Goal: Task Accomplishment & Management: Manage account settings

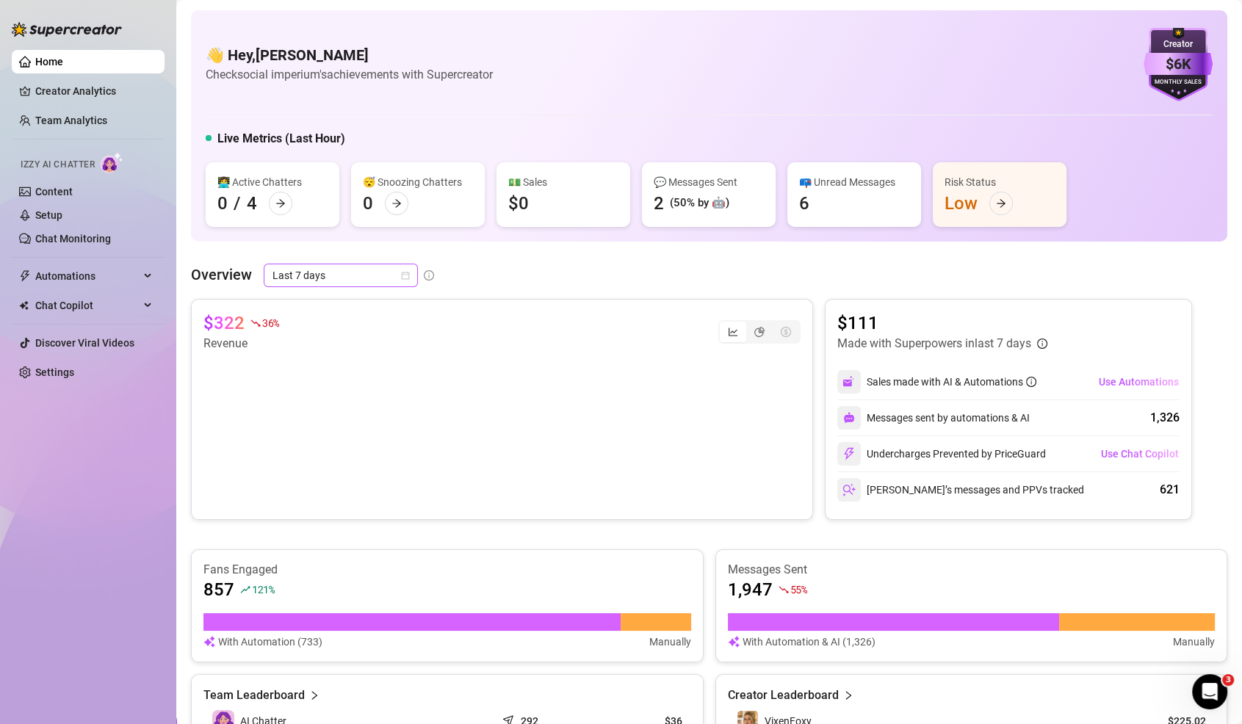
click at [314, 274] on span "Last 7 days" at bounding box center [341, 276] width 137 height 22
click at [314, 331] on div "Last 7 days" at bounding box center [340, 328] width 131 height 16
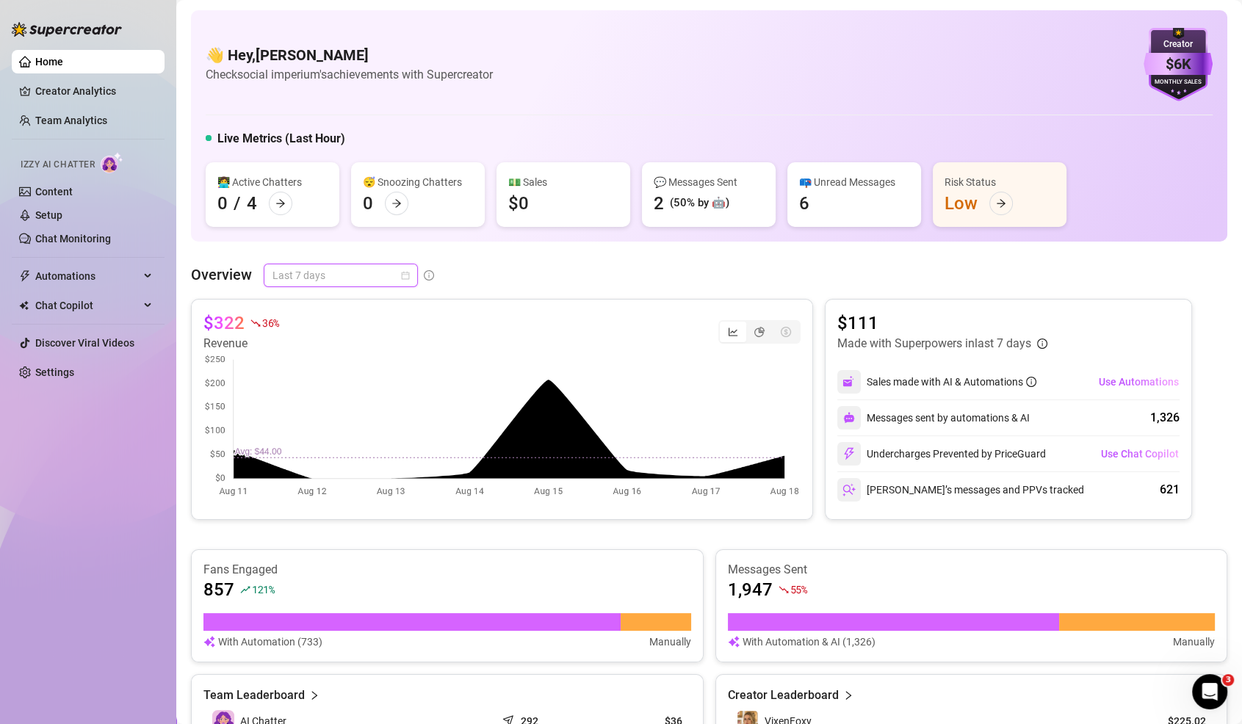
click at [371, 268] on span "Last 7 days" at bounding box center [341, 276] width 137 height 22
click at [386, 298] on div "Last 24 hours" at bounding box center [340, 305] width 131 height 16
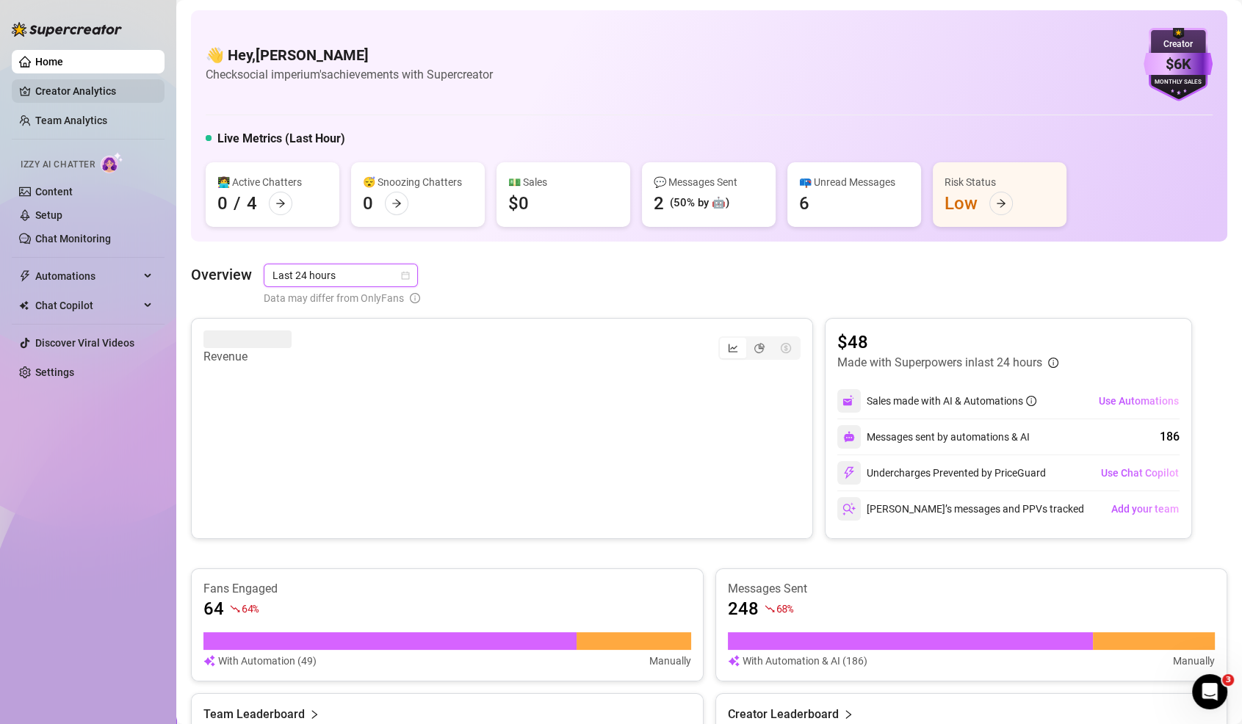
click at [124, 88] on link "Creator Analytics" at bounding box center [94, 91] width 118 height 24
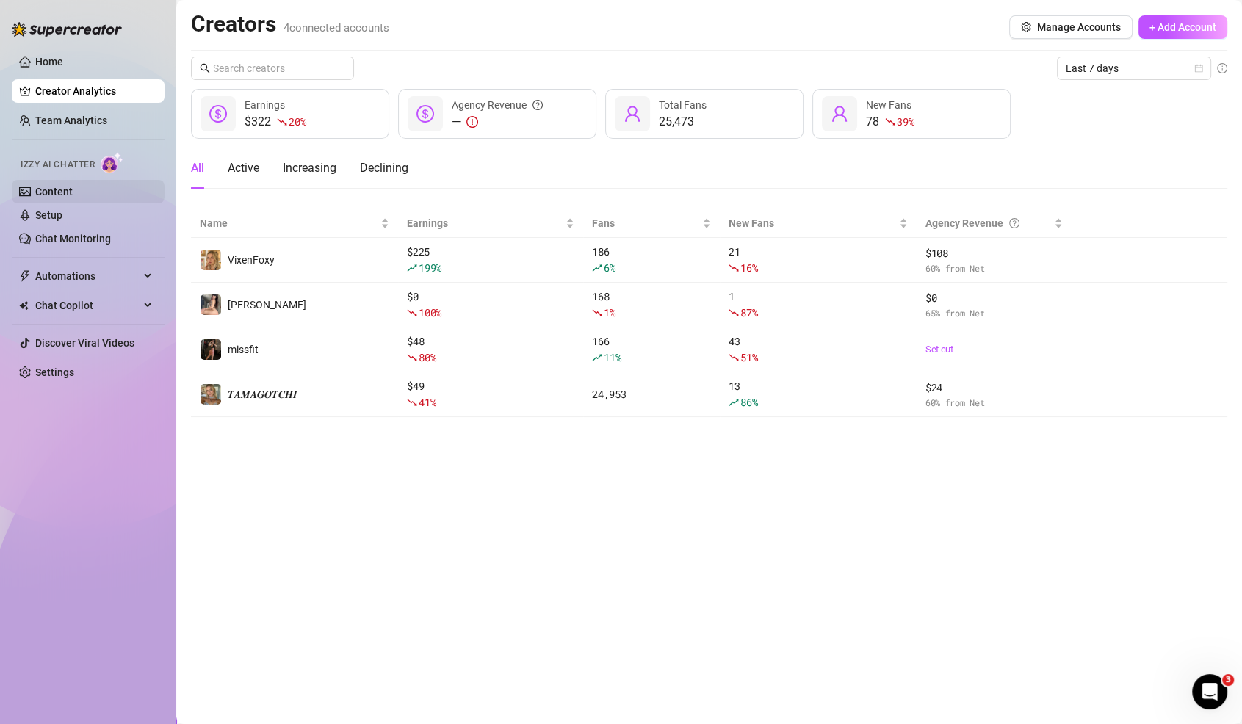
click at [58, 194] on link "Content" at bounding box center [53, 192] width 37 height 12
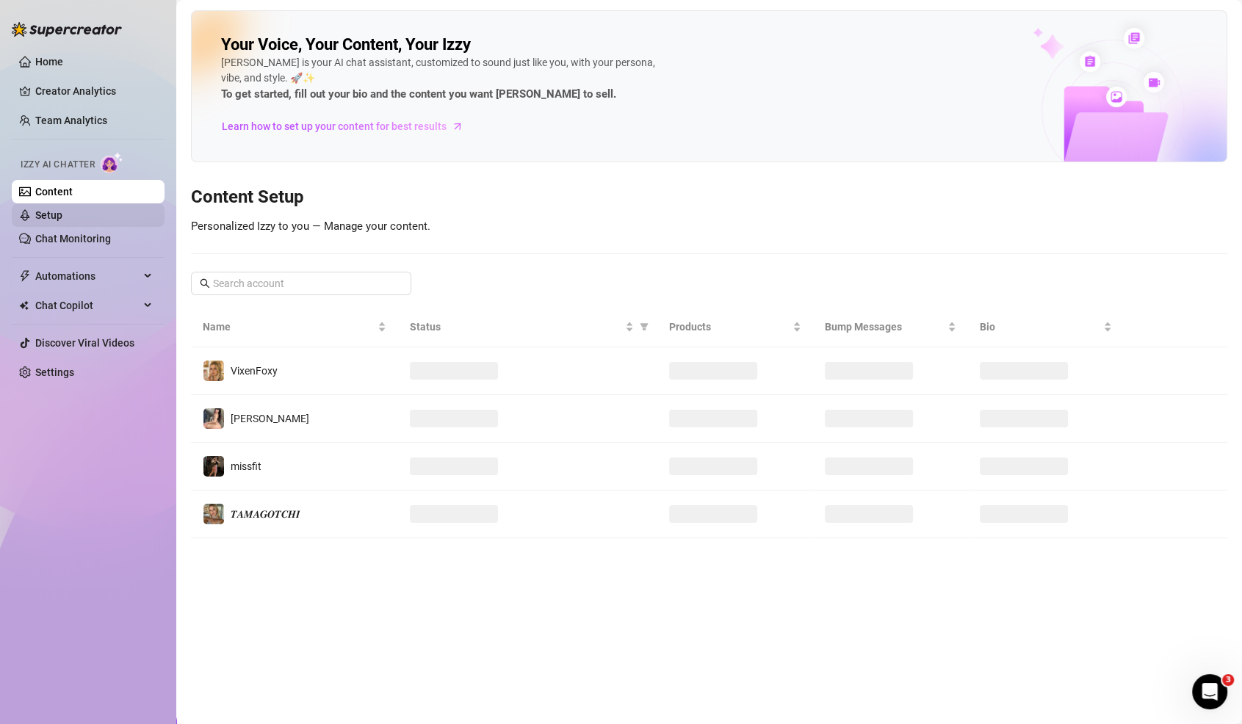
click at [58, 209] on link "Setup" at bounding box center [48, 215] width 27 height 12
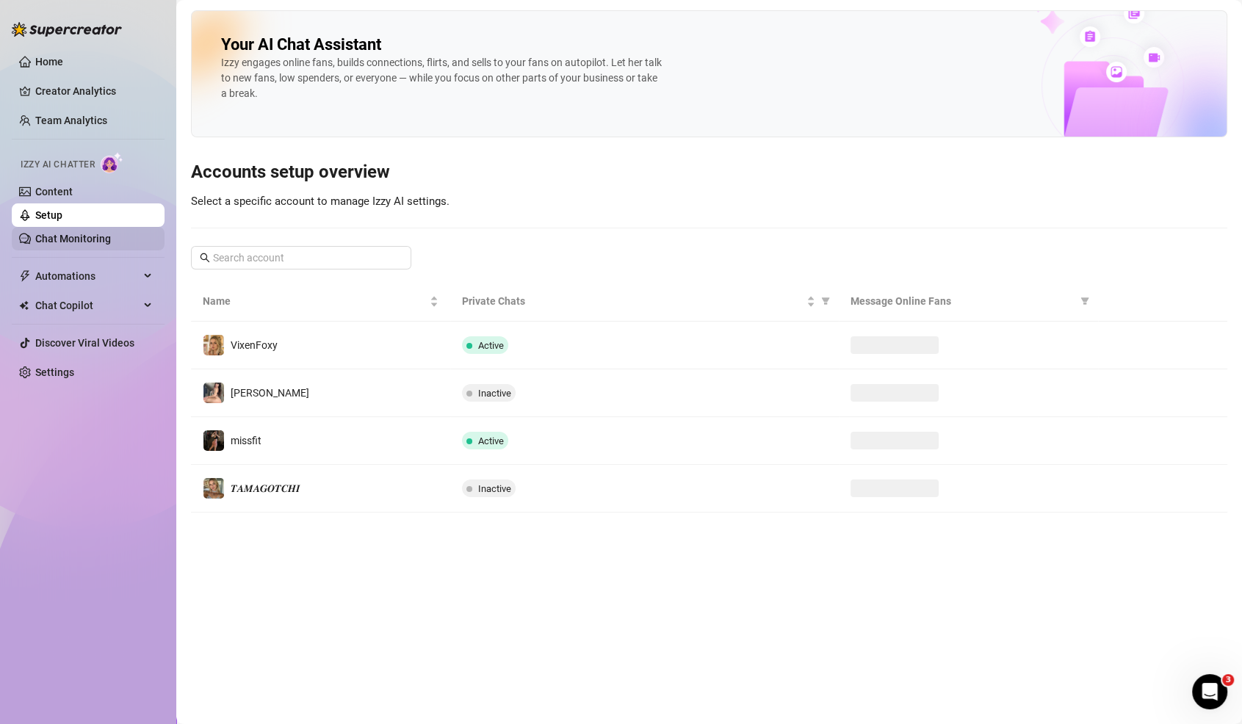
click at [71, 236] on link "Chat Monitoring" at bounding box center [73, 239] width 76 height 12
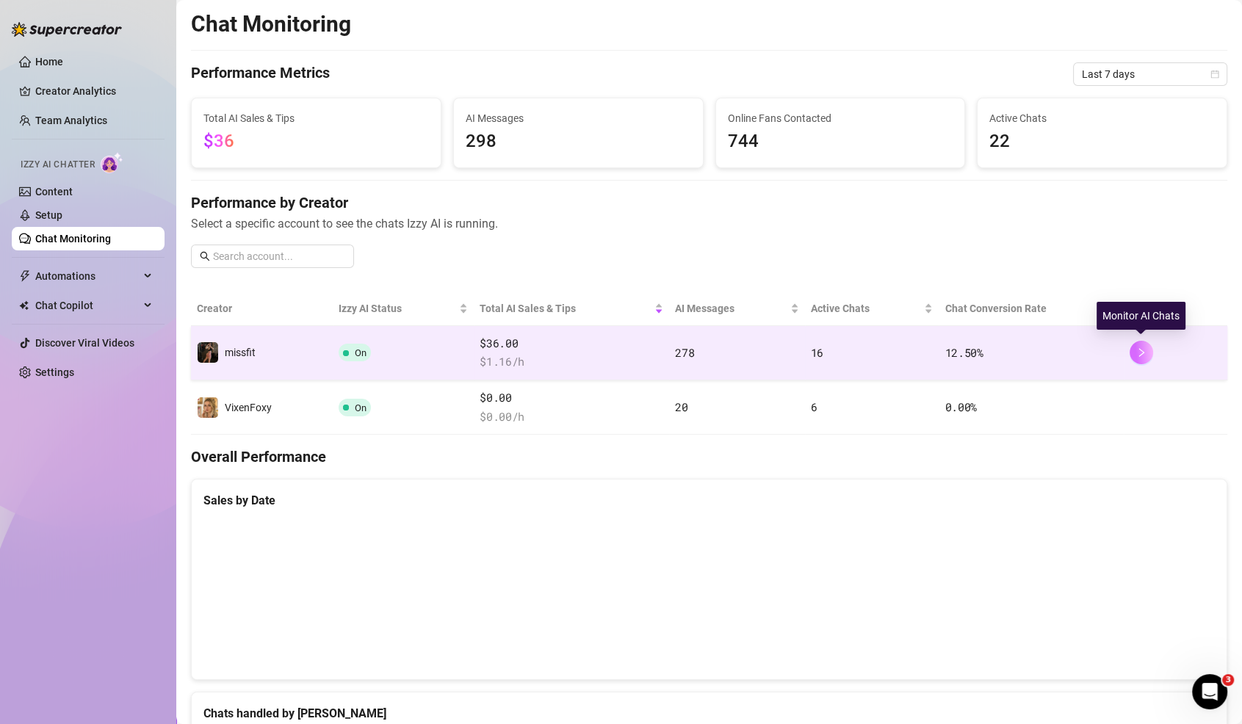
click at [1130, 347] on button "button" at bounding box center [1142, 353] width 24 height 24
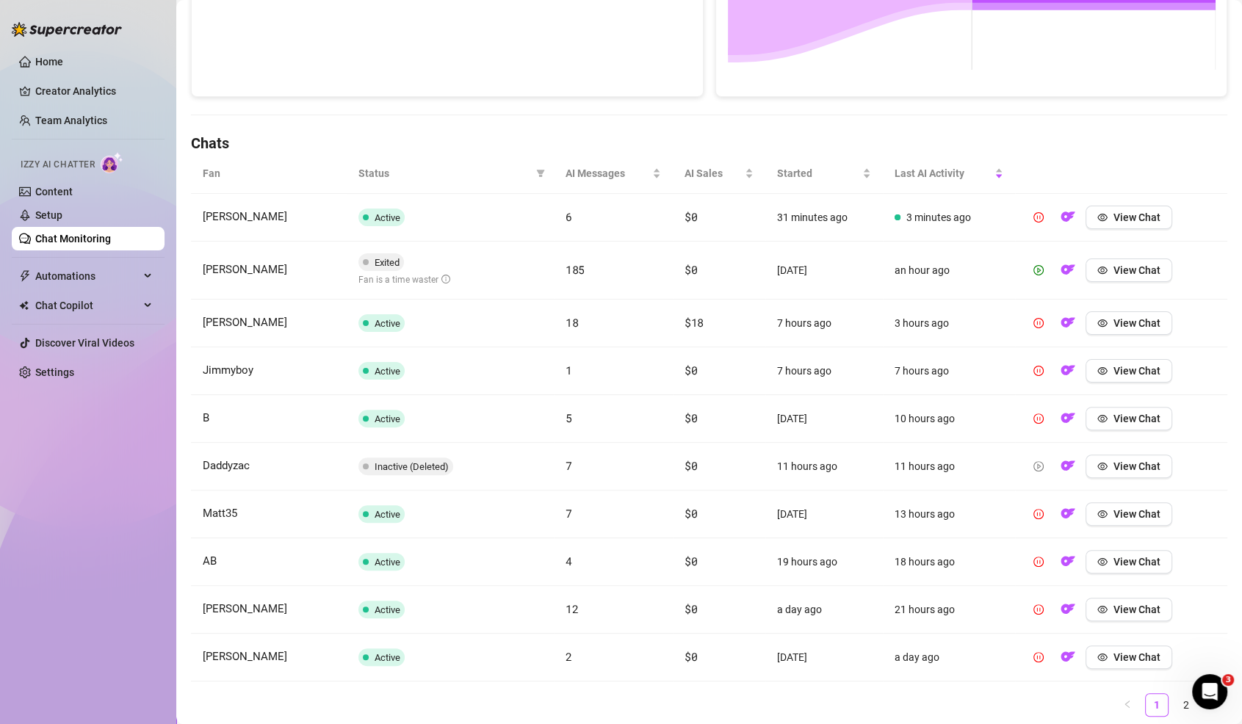
scroll to position [436, 0]
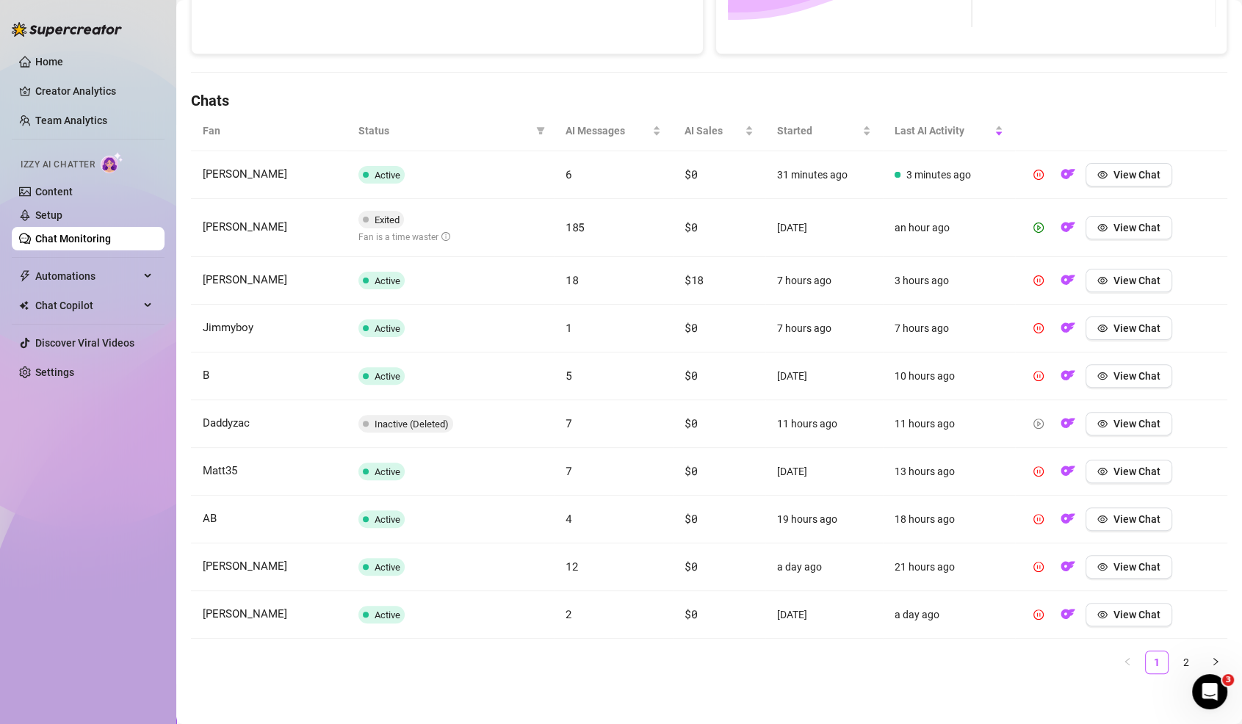
click at [1186, 644] on div "Fan Status AI Messages AI Sales Started Last AI Activity [PERSON_NAME] Active 6…" at bounding box center [709, 393] width 1037 height 564
click at [1186, 656] on link "2" at bounding box center [1187, 663] width 22 height 22
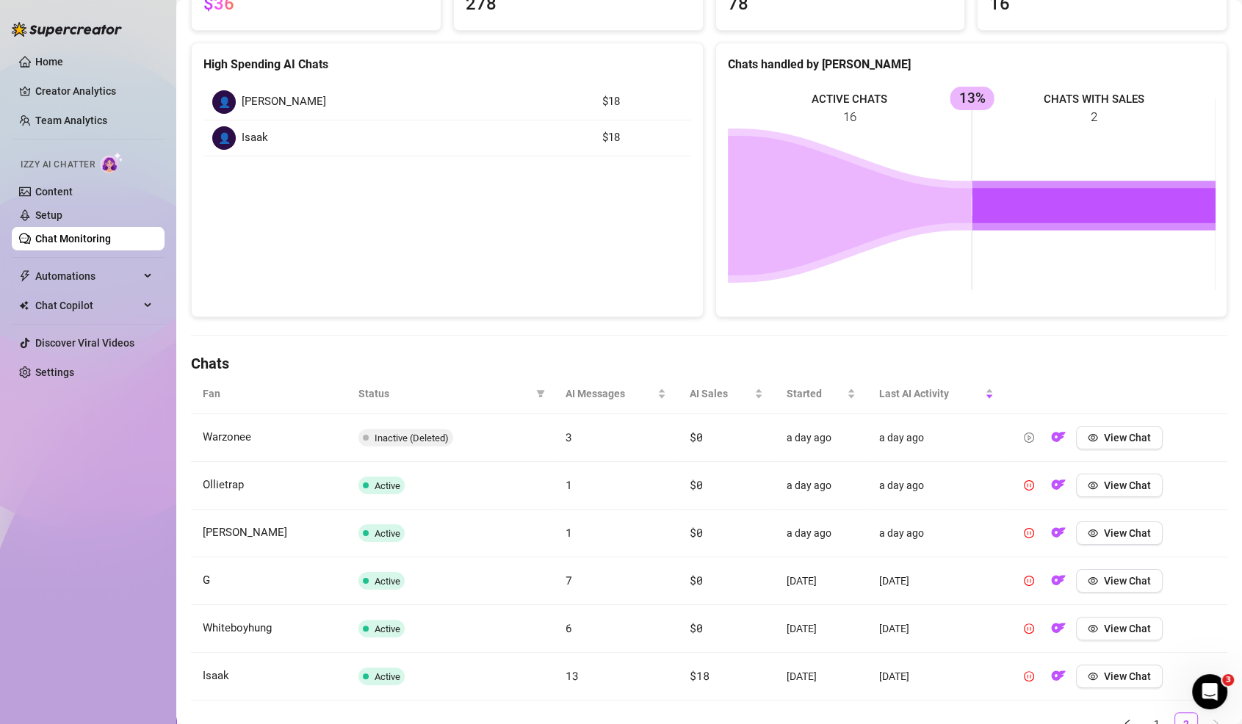
scroll to position [0, 0]
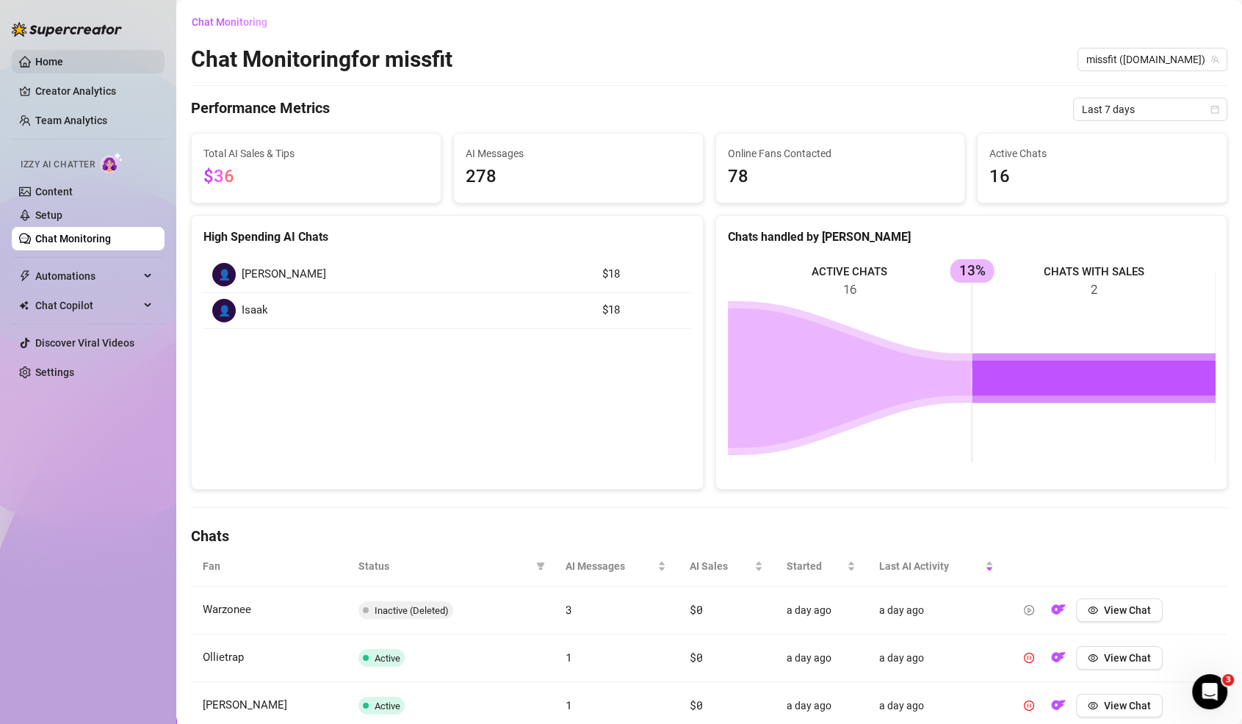
click at [62, 64] on link "Home" at bounding box center [49, 62] width 28 height 12
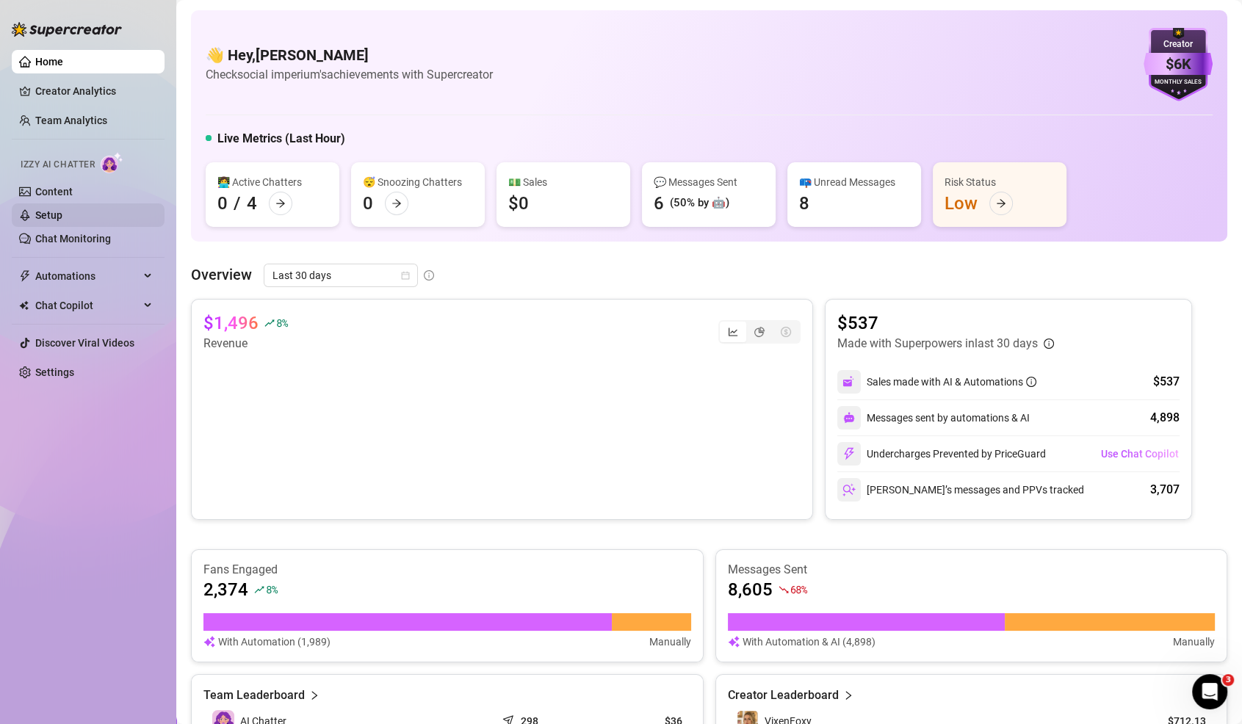
click at [54, 220] on link "Setup" at bounding box center [48, 215] width 27 height 12
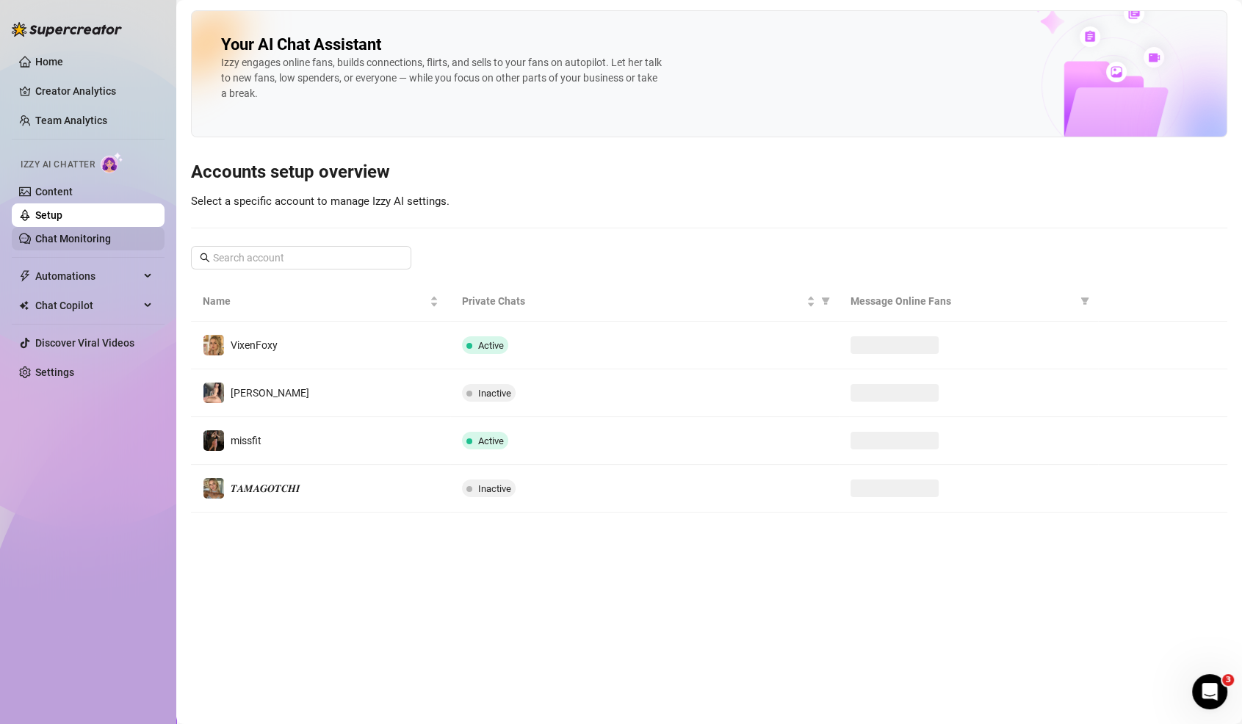
click at [50, 238] on link "Chat Monitoring" at bounding box center [73, 239] width 76 height 12
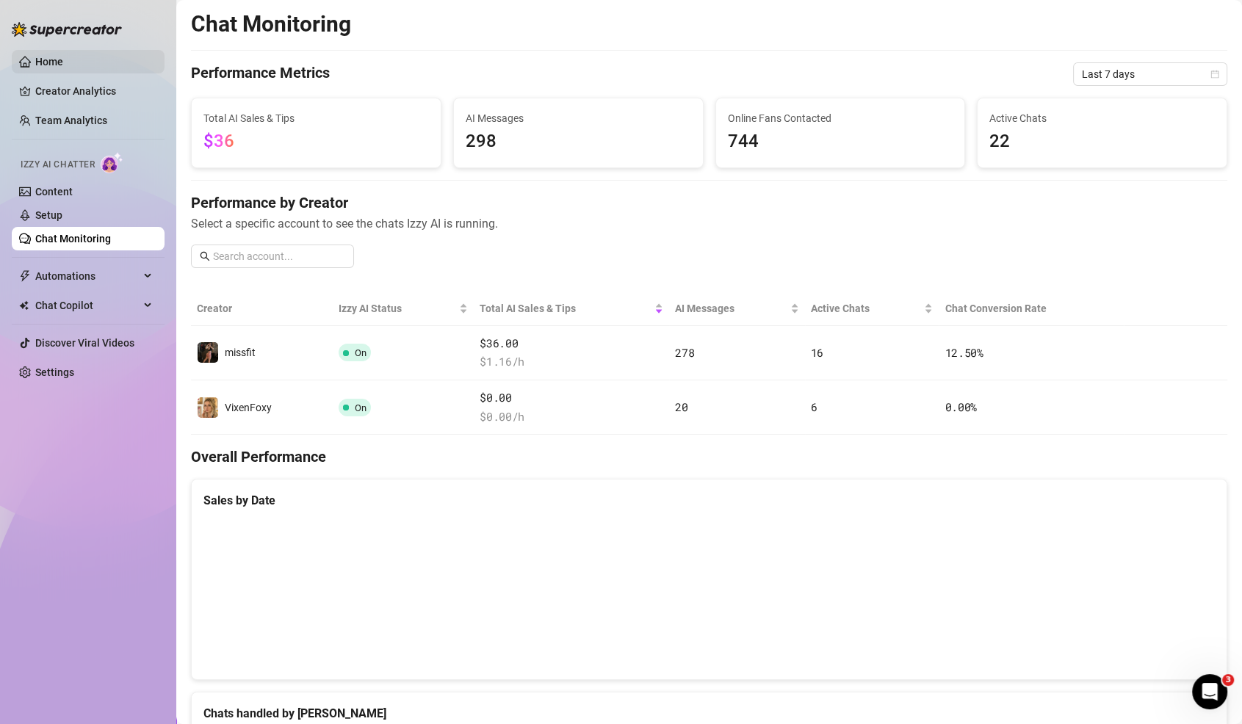
click at [57, 56] on link "Home" at bounding box center [49, 62] width 28 height 12
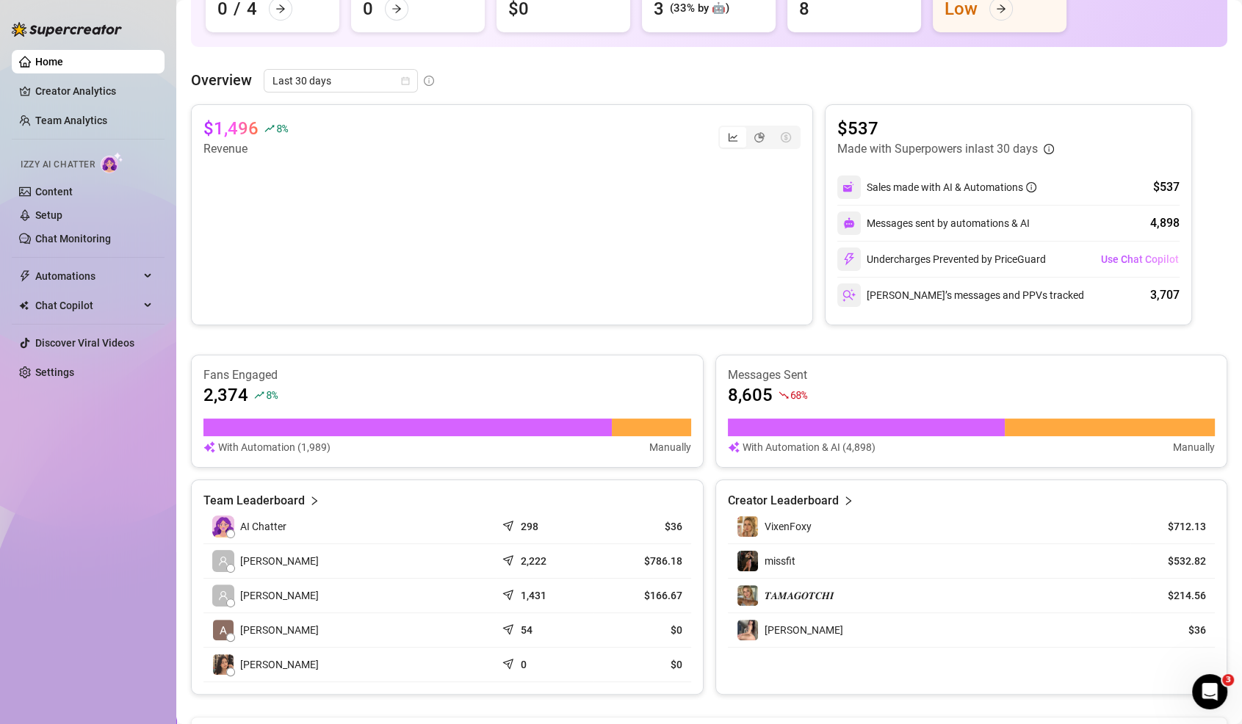
scroll to position [11, 0]
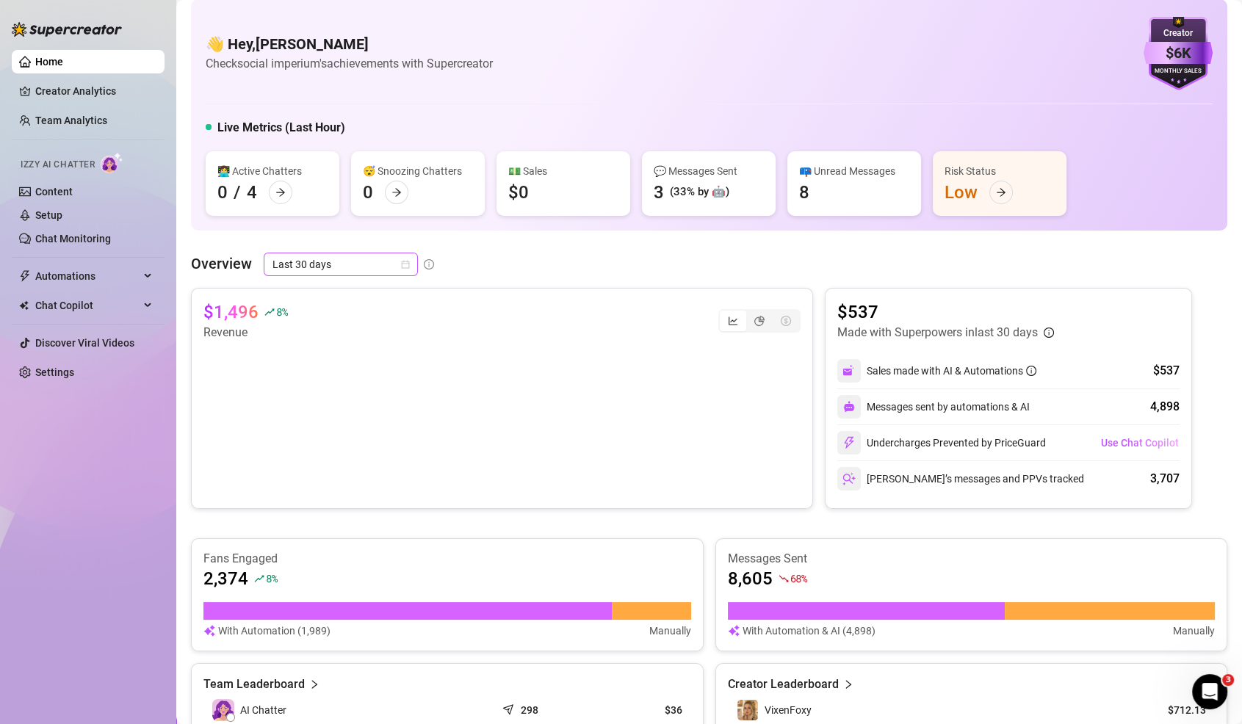
click at [334, 263] on span "Last 30 days" at bounding box center [341, 264] width 137 height 22
click at [338, 303] on div "Last 24 hours" at bounding box center [340, 293] width 148 height 24
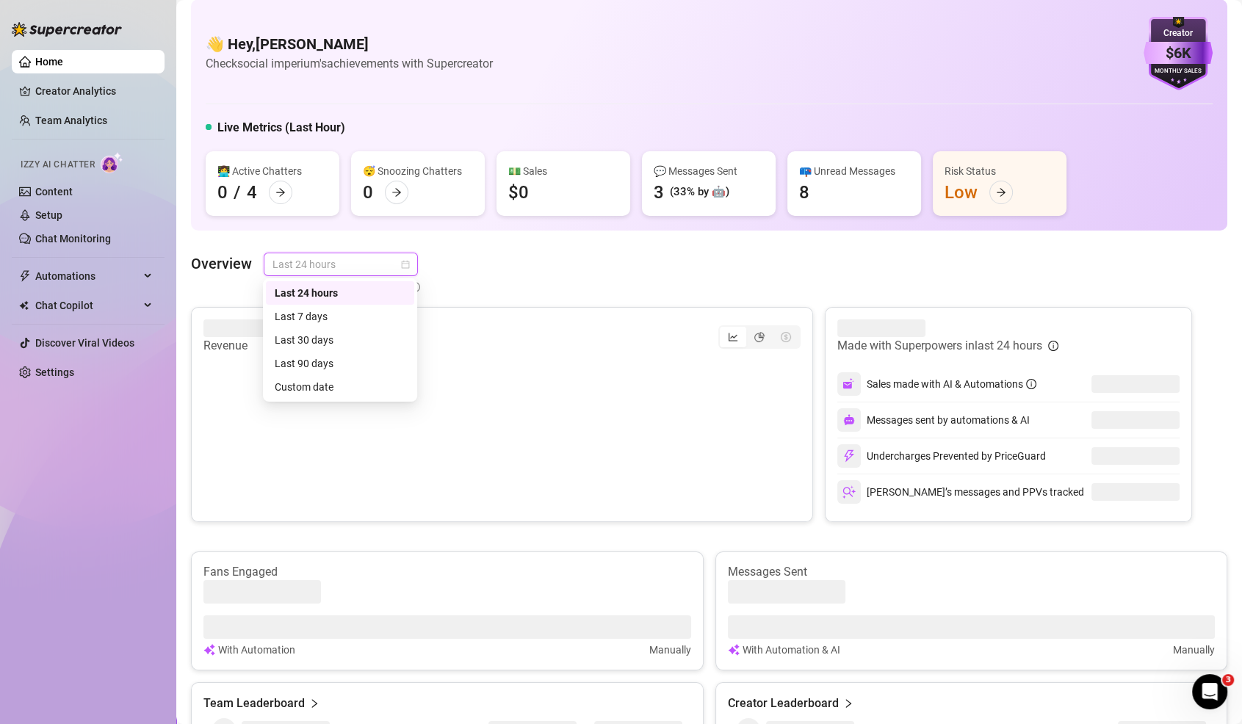
click at [342, 267] on span "Last 24 hours" at bounding box center [341, 264] width 137 height 22
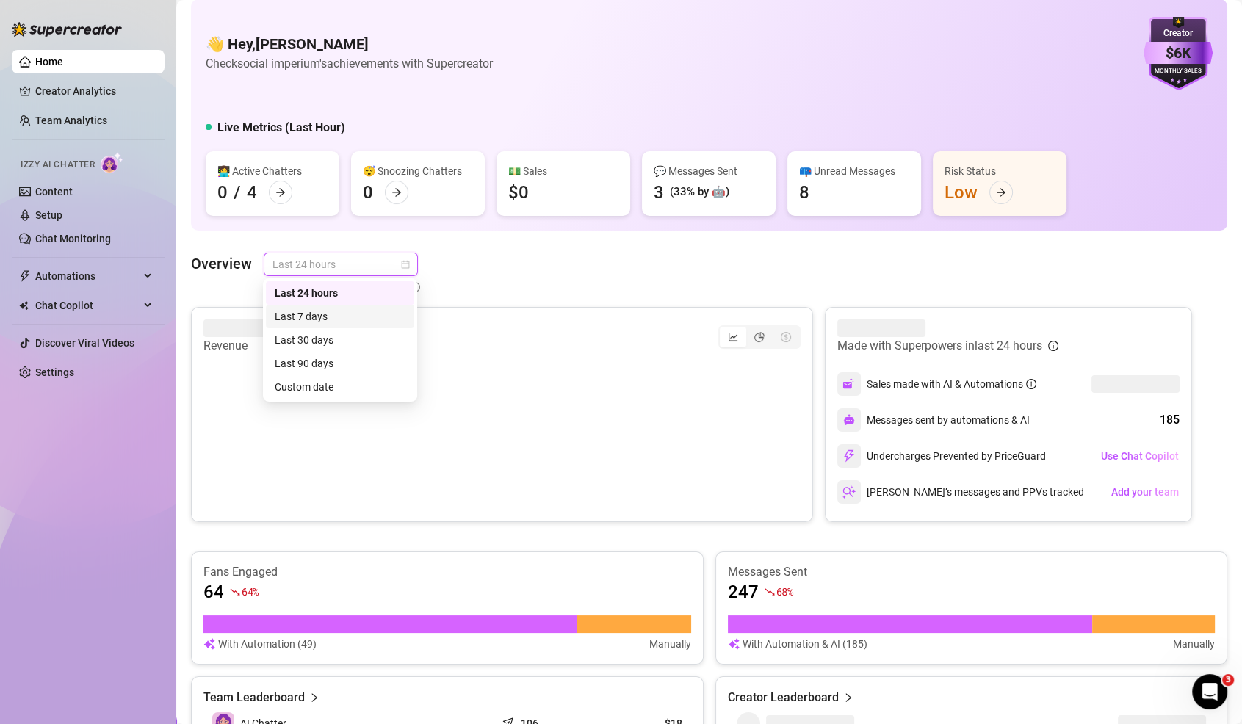
click at [332, 309] on div "Last 7 days" at bounding box center [340, 317] width 131 height 16
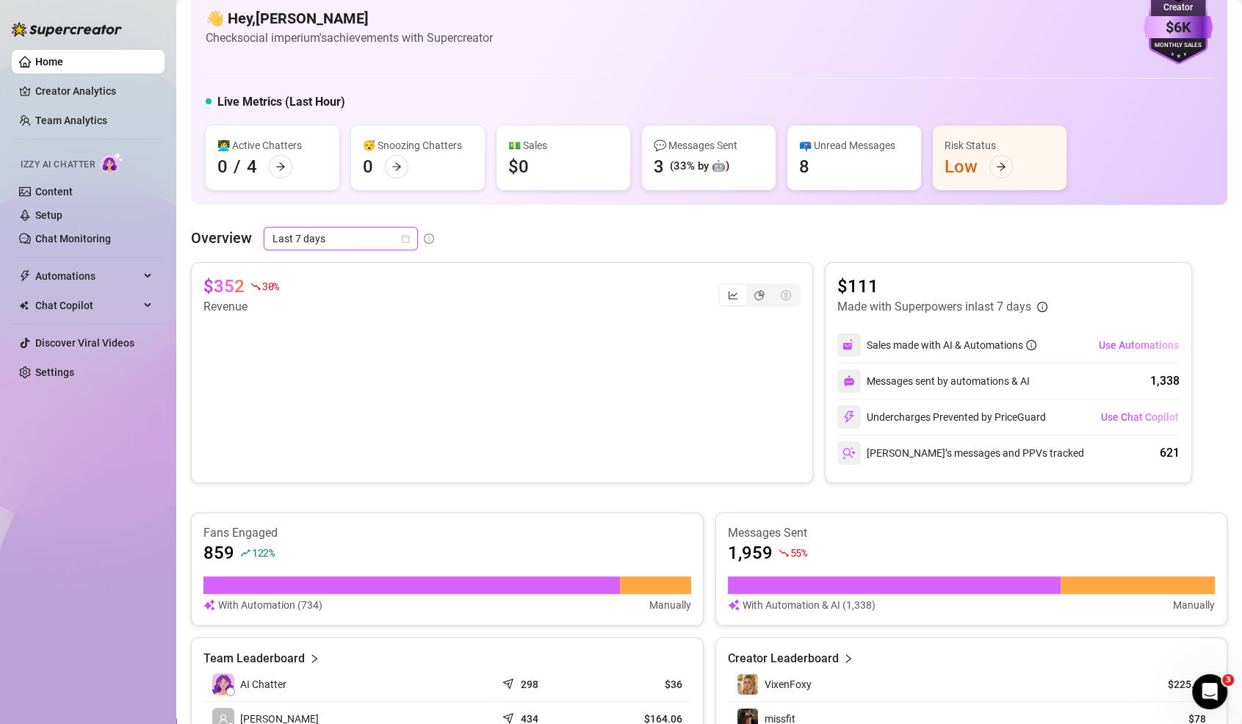
scroll to position [0, 0]
